Goal: Task Accomplishment & Management: Manage account settings

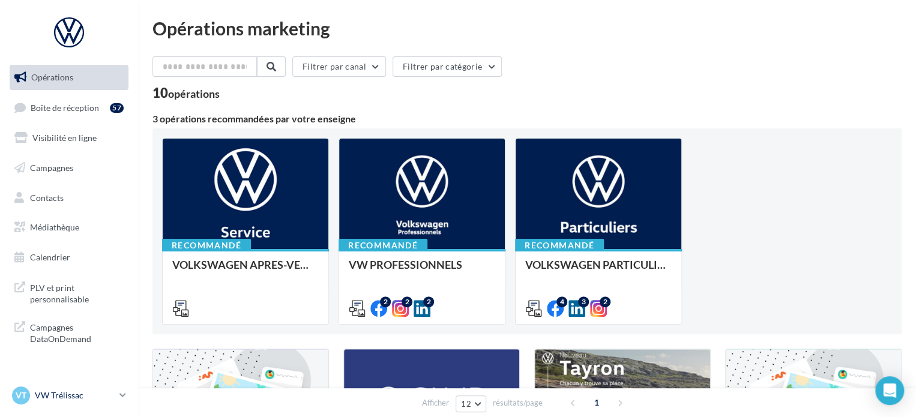
click at [79, 396] on p "VW Trélissac" at bounding box center [75, 396] width 80 height 12
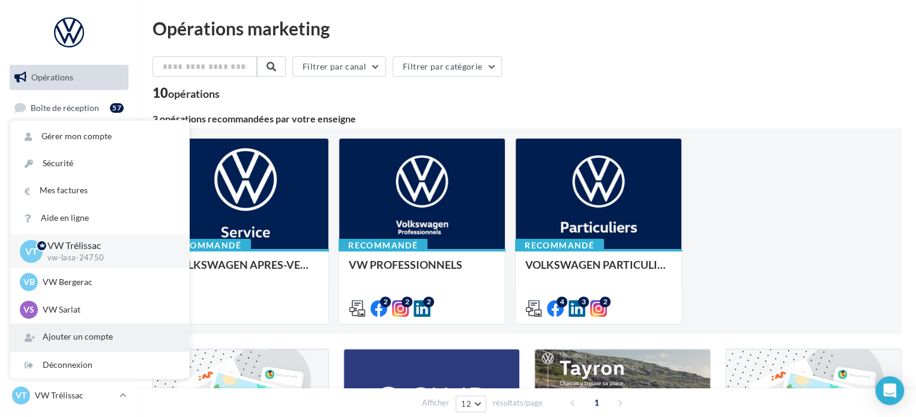
click at [90, 335] on div "Ajouter un compte" at bounding box center [99, 337] width 179 height 27
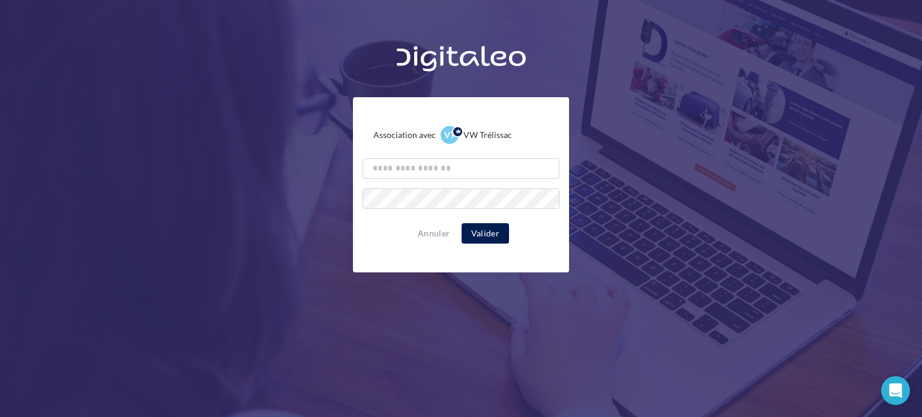
click at [421, 241] on div "Annuler Valider" at bounding box center [461, 233] width 197 height 20
click at [427, 236] on button "Annuler" at bounding box center [433, 233] width 41 height 14
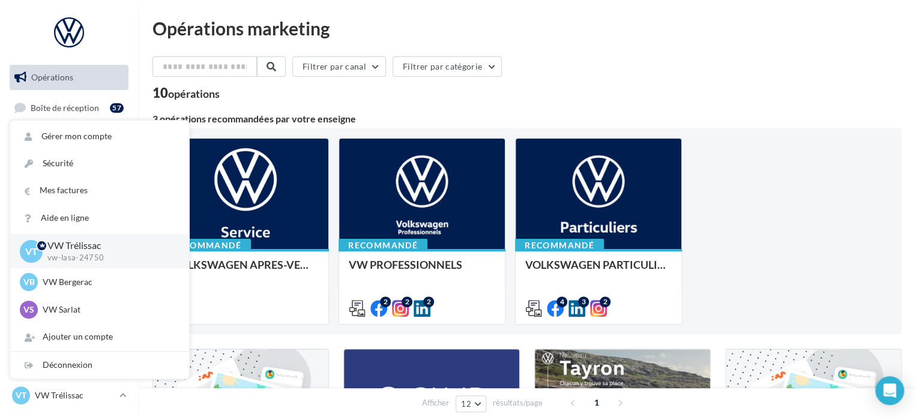
click at [742, 83] on div "Filtrer par canal Filtrer par catégorie 10 opérations" at bounding box center [526, 77] width 749 height 43
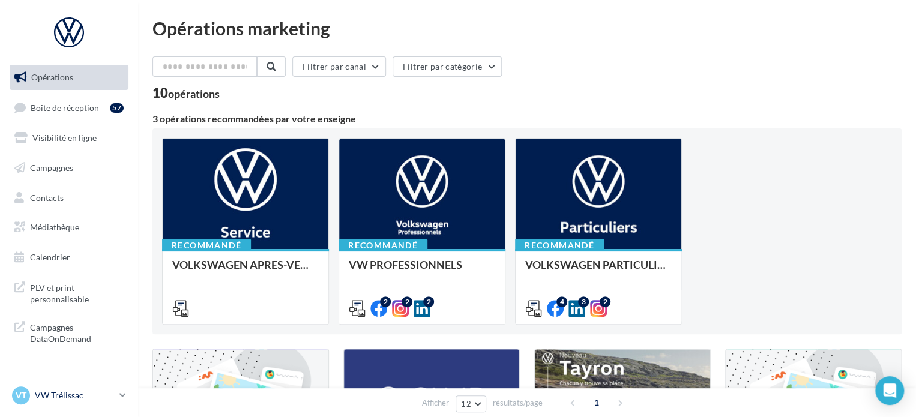
click at [115, 393] on link "VT VW Trélissac vw-lasa-24750" at bounding box center [69, 395] width 119 height 23
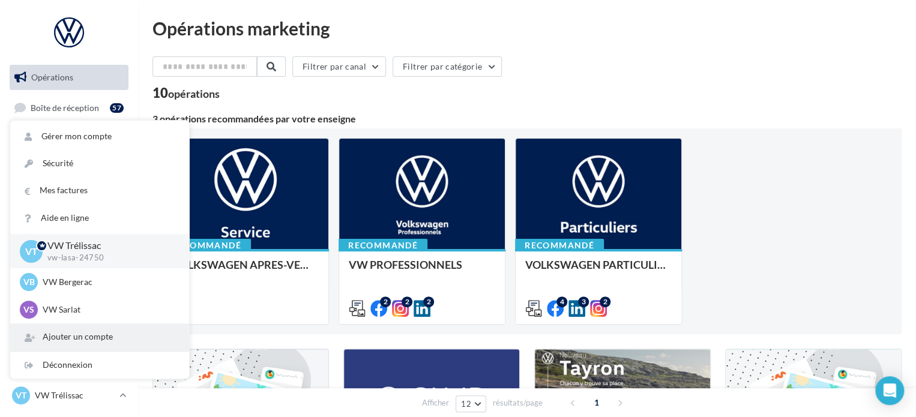
click at [90, 337] on div "Ajouter un compte" at bounding box center [99, 337] width 179 height 27
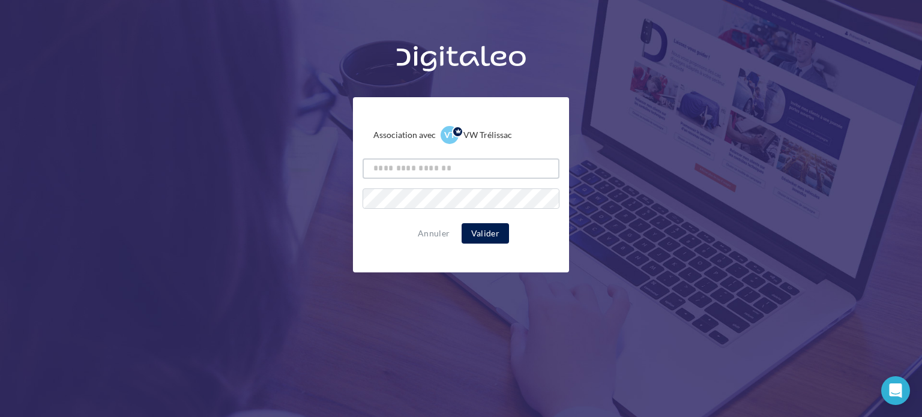
click at [384, 166] on input "text" at bounding box center [461, 168] width 197 height 20
type input "*******"
click at [493, 232] on button "Valider" at bounding box center [485, 233] width 47 height 20
click at [487, 231] on button "Valider" at bounding box center [485, 233] width 47 height 20
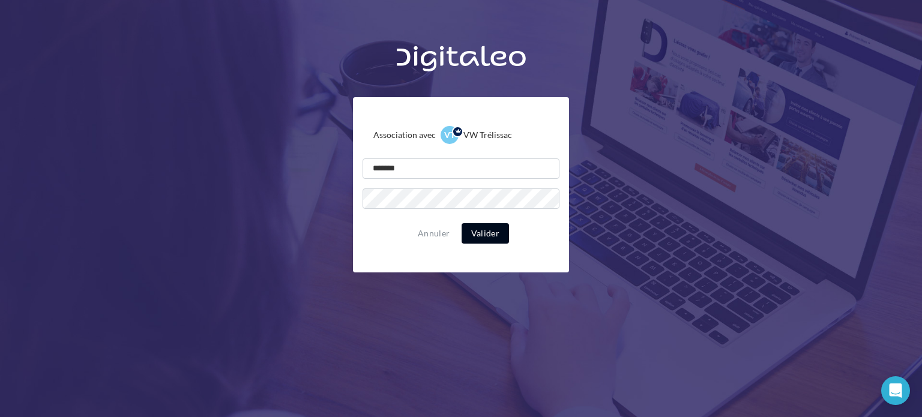
click at [488, 239] on button "Valider" at bounding box center [485, 233] width 47 height 20
click at [504, 238] on button "Valider" at bounding box center [485, 233] width 47 height 20
click at [492, 235] on button "Valider" at bounding box center [485, 233] width 47 height 20
click at [424, 236] on button "Annuler" at bounding box center [433, 233] width 41 height 14
